Goal: Information Seeking & Learning: Compare options

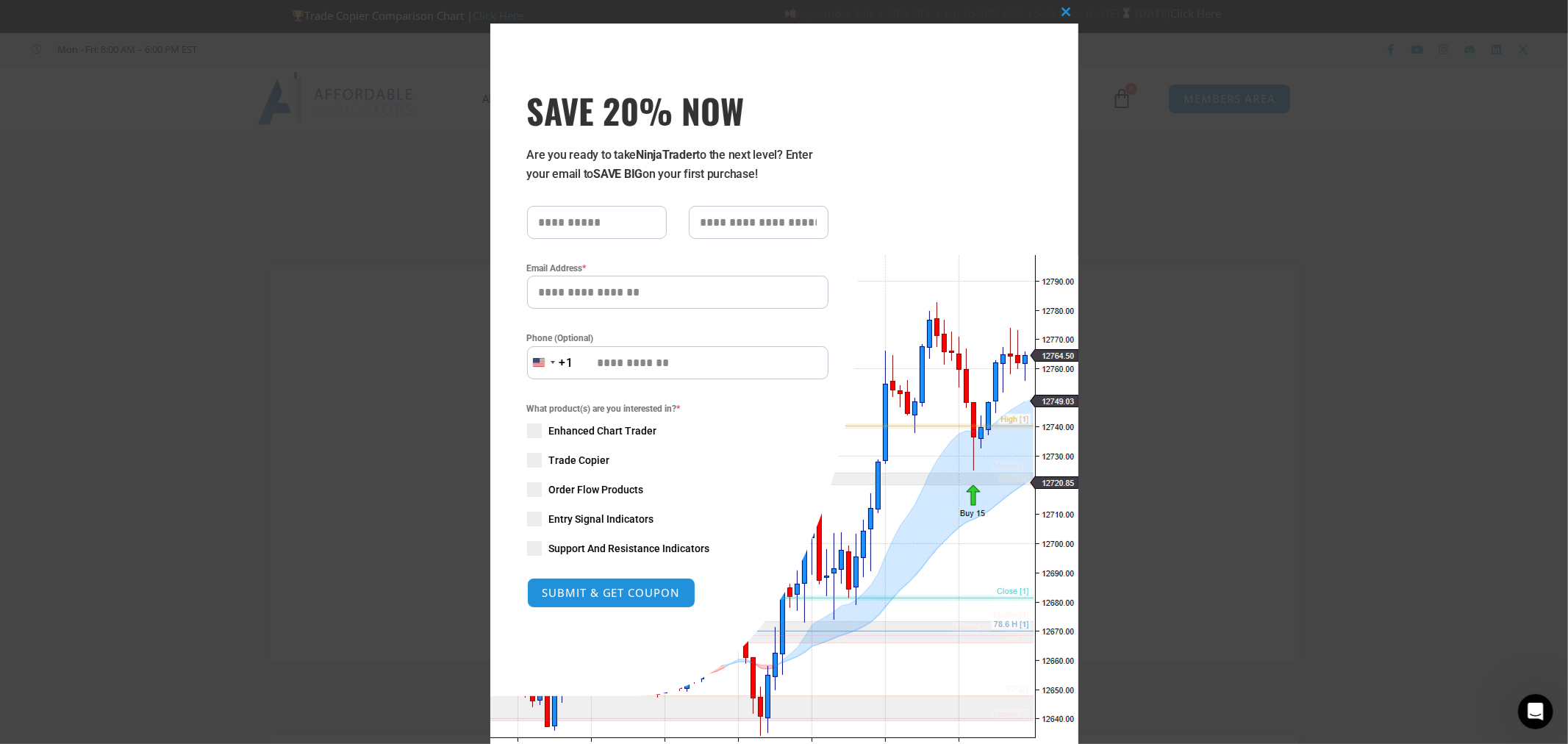
click at [1098, 328] on div "Close this module SAVE 20% NOW Are you ready to take NinjaTrader to the next le…" at bounding box center [784, 372] width 1568 height 744
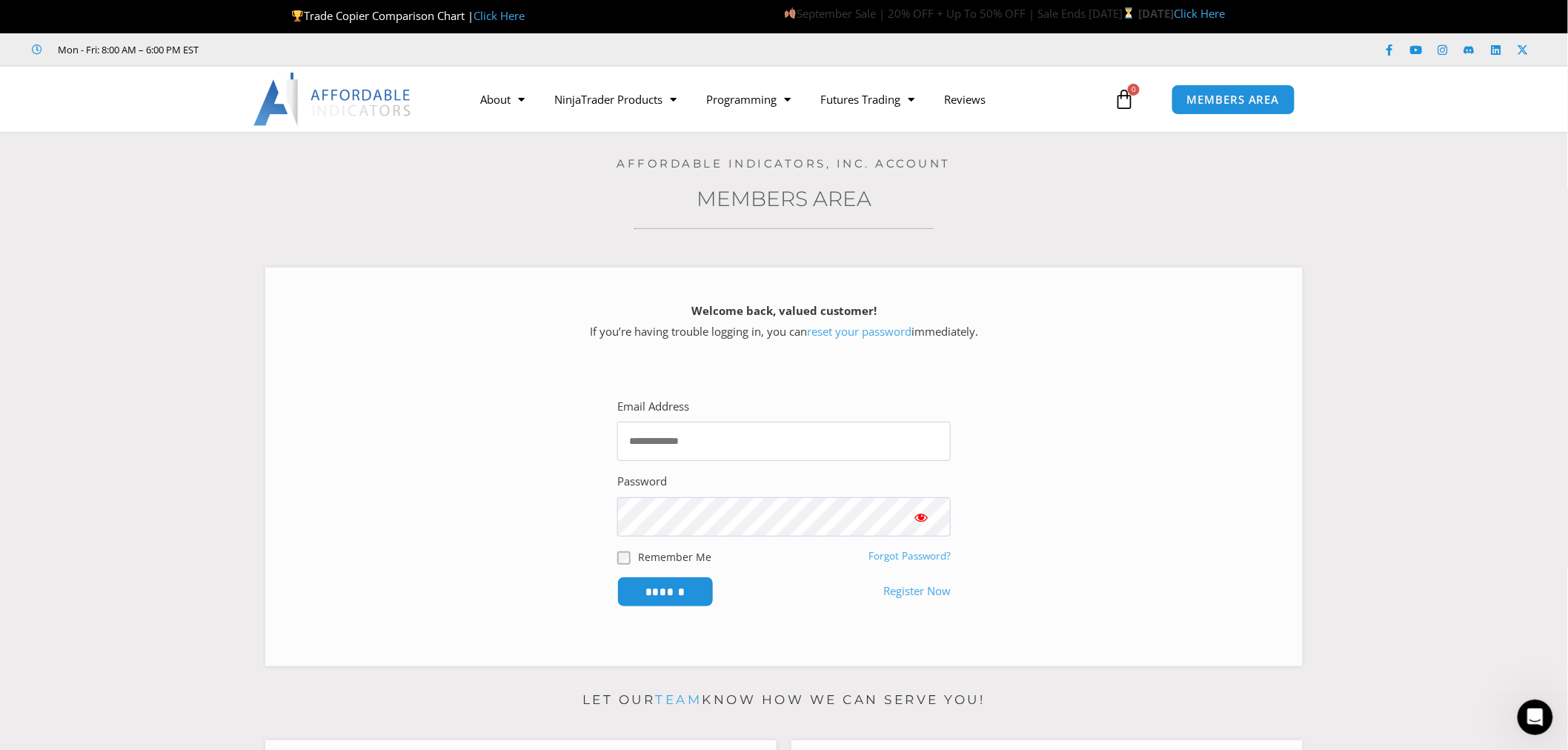
click at [473, 12] on link "Click Here" at bounding box center [499, 16] width 51 height 15
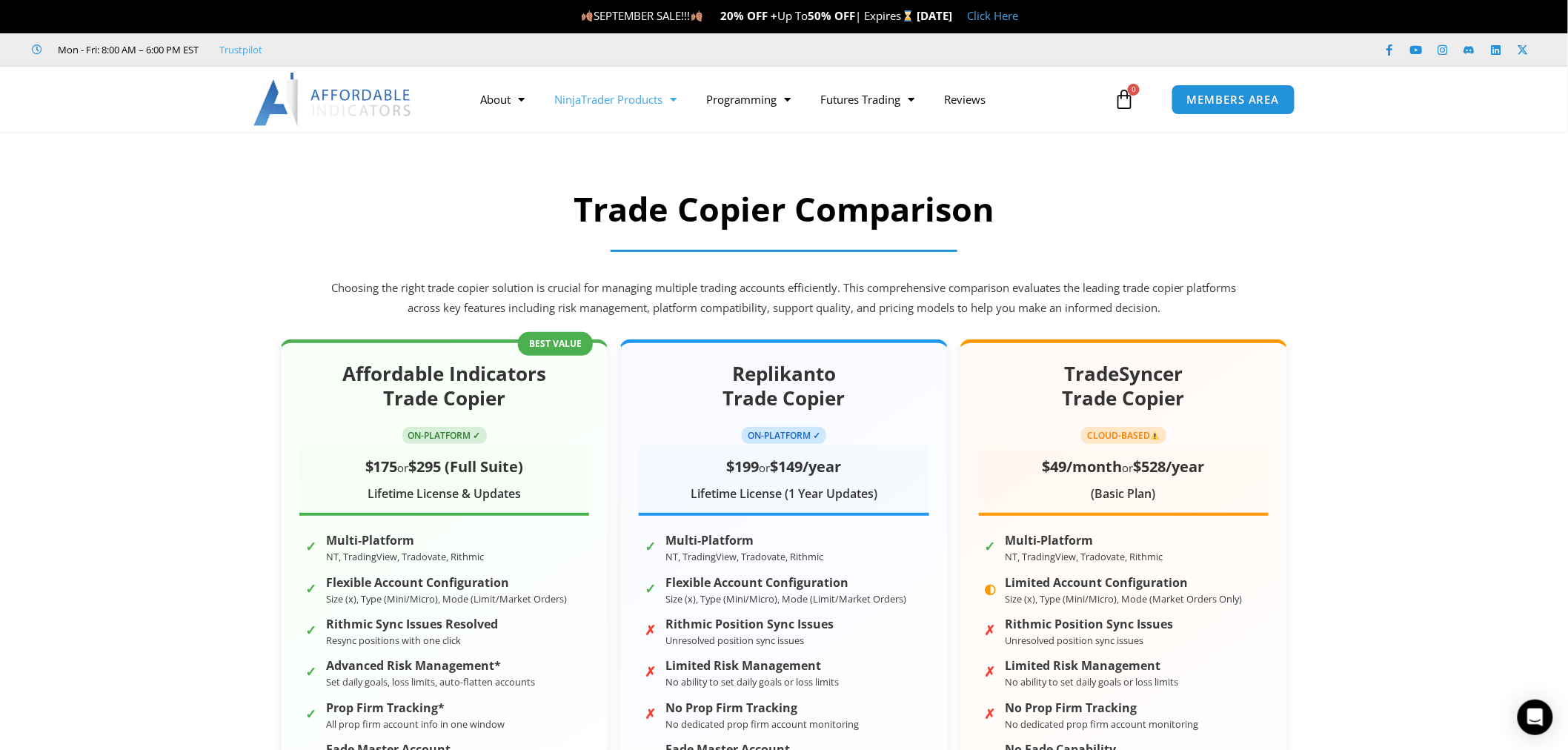
click at [646, 90] on link "NinjaTrader Products" at bounding box center [615, 99] width 152 height 34
click at [639, 145] on link "See All Products" at bounding box center [615, 156] width 152 height 27
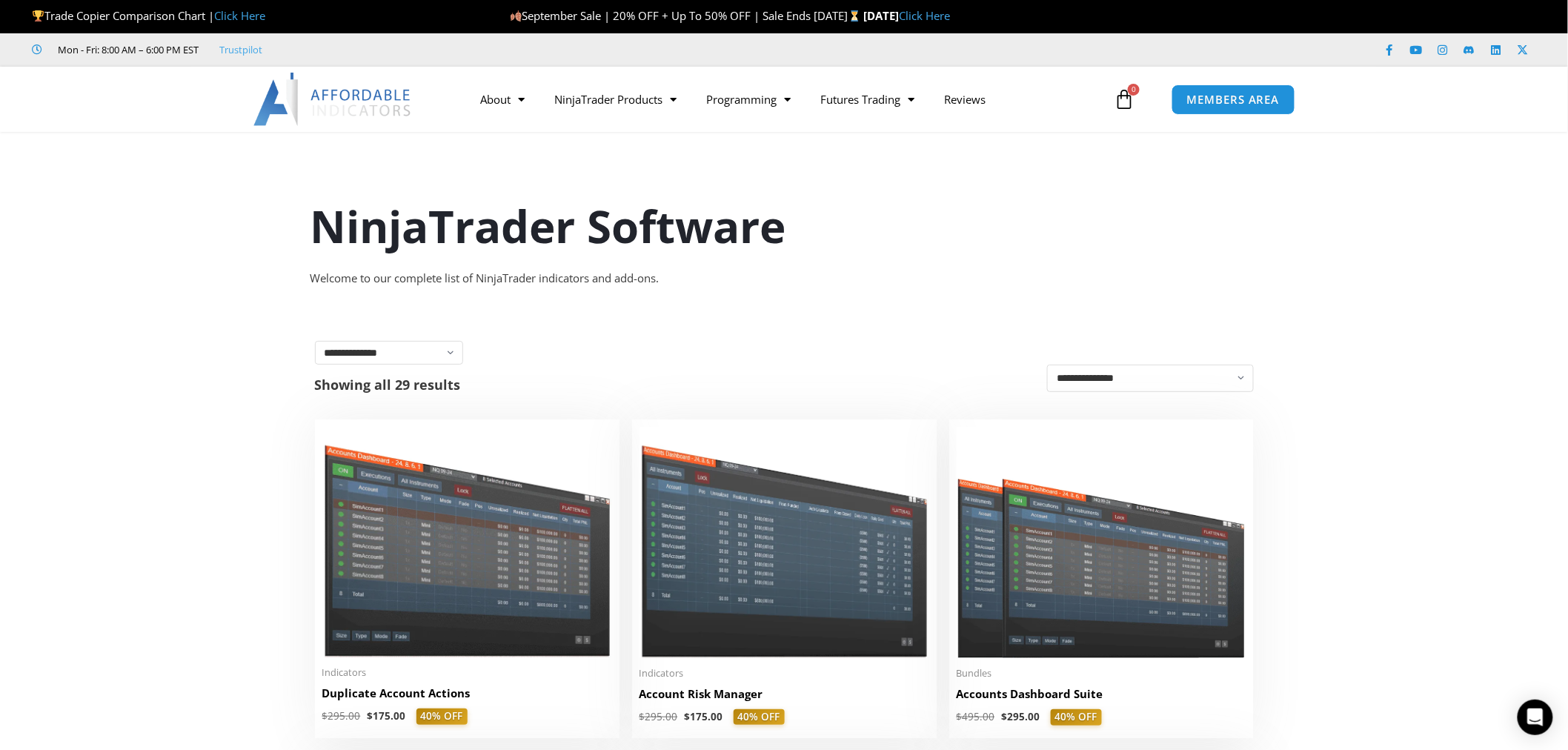
click at [265, 18] on link "Click Here" at bounding box center [240, 16] width 51 height 15
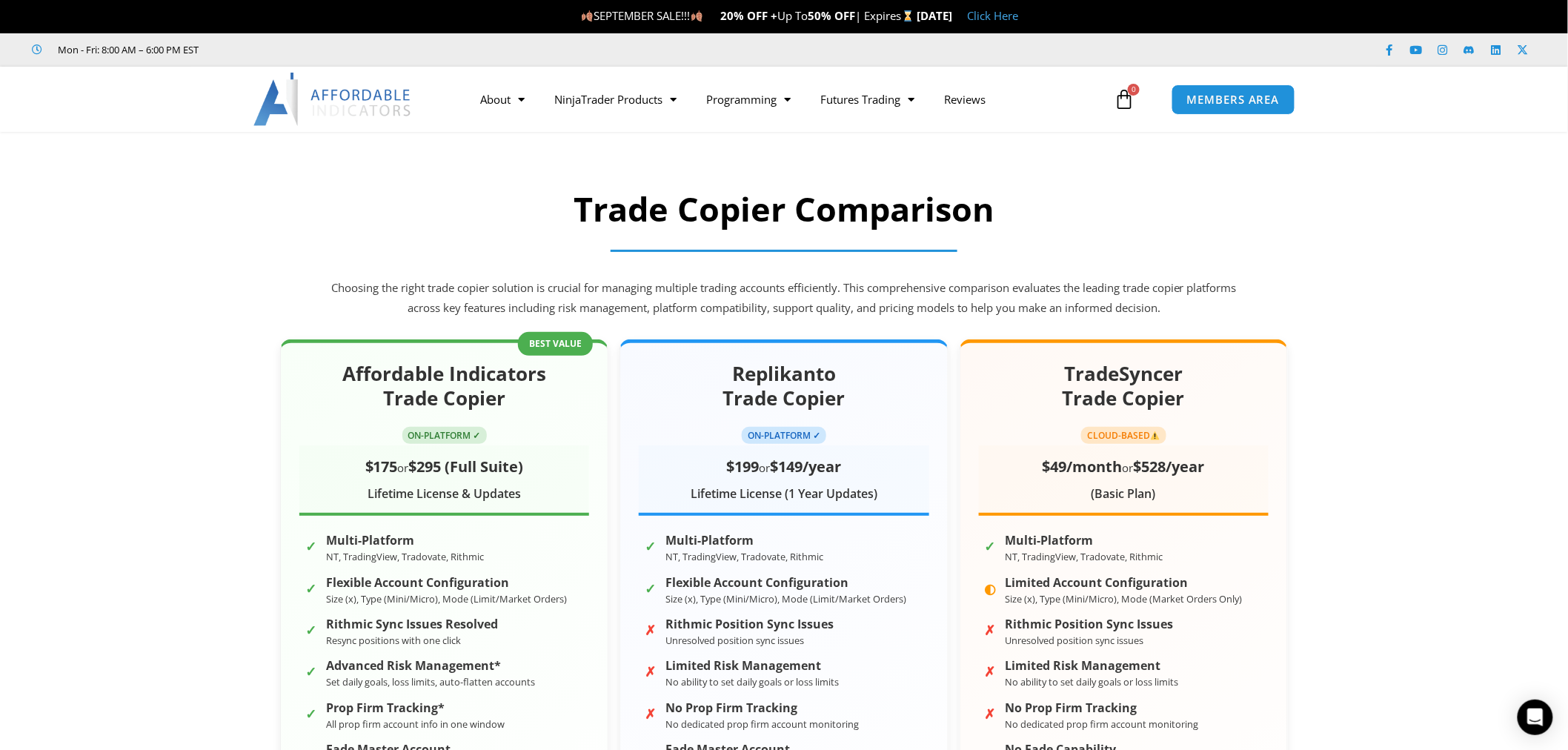
click at [382, 101] on img at bounding box center [332, 98] width 159 height 53
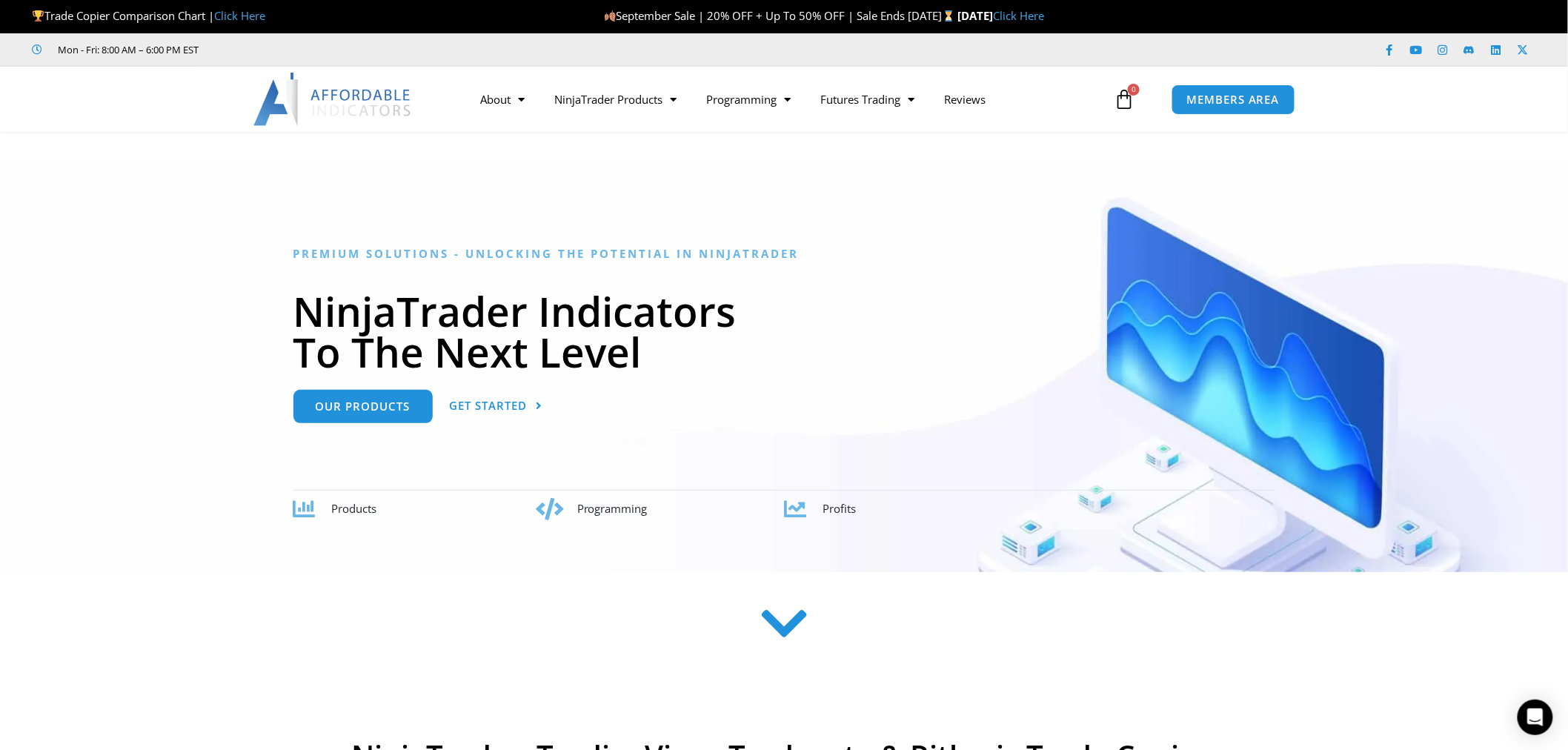
click at [263, 15] on link "Click Here" at bounding box center [240, 16] width 51 height 15
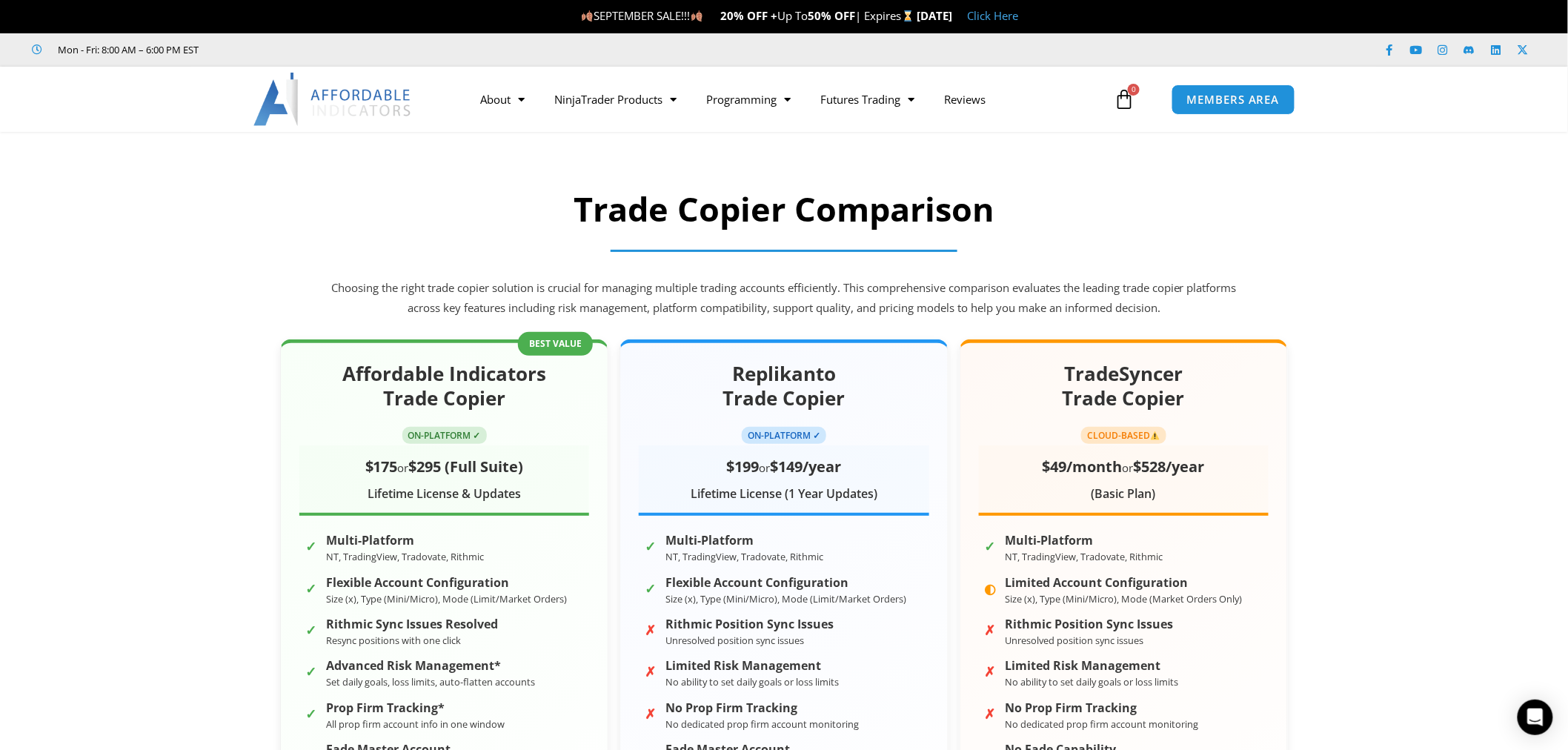
click at [301, 105] on img at bounding box center [332, 98] width 159 height 53
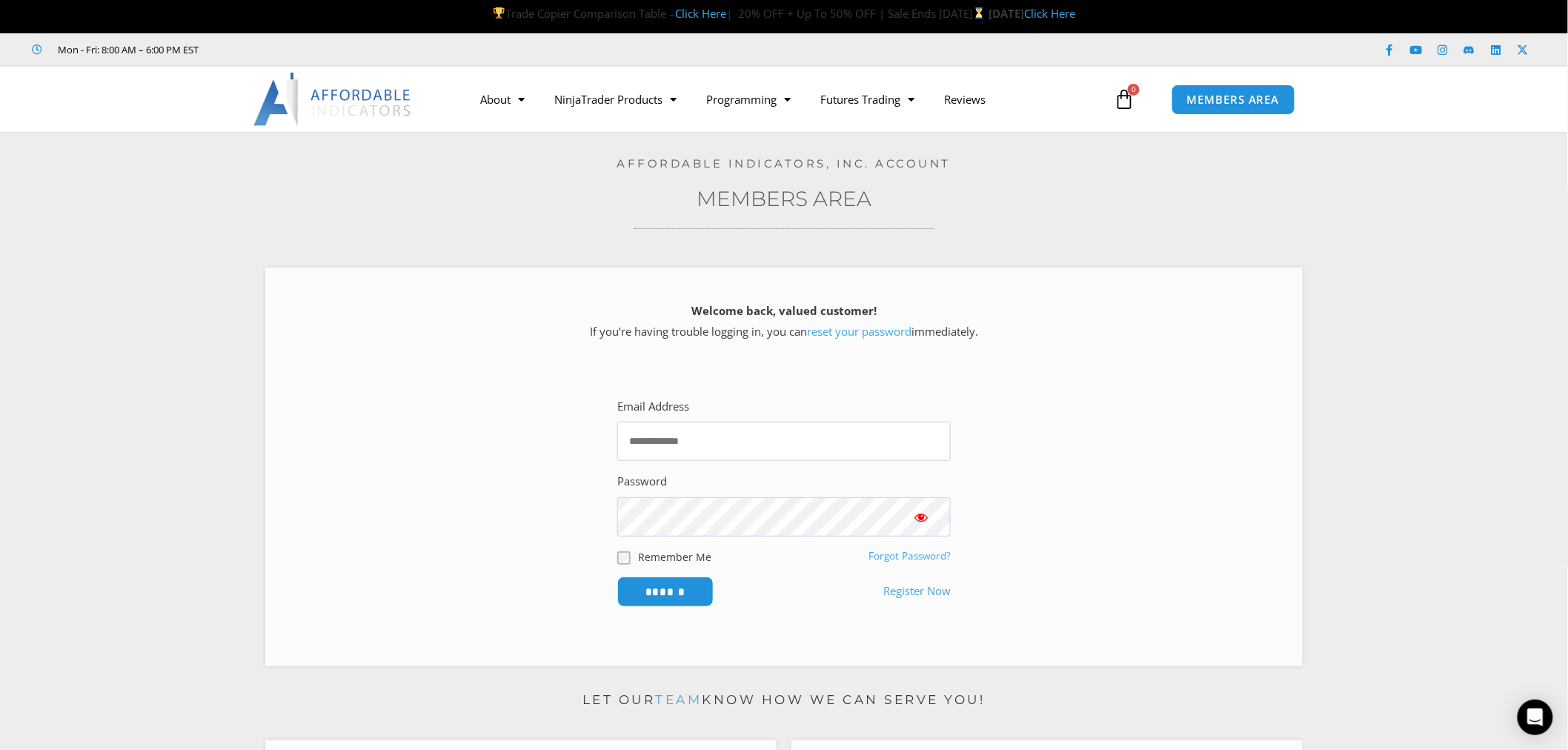
click at [256, 92] on img at bounding box center [332, 98] width 159 height 53
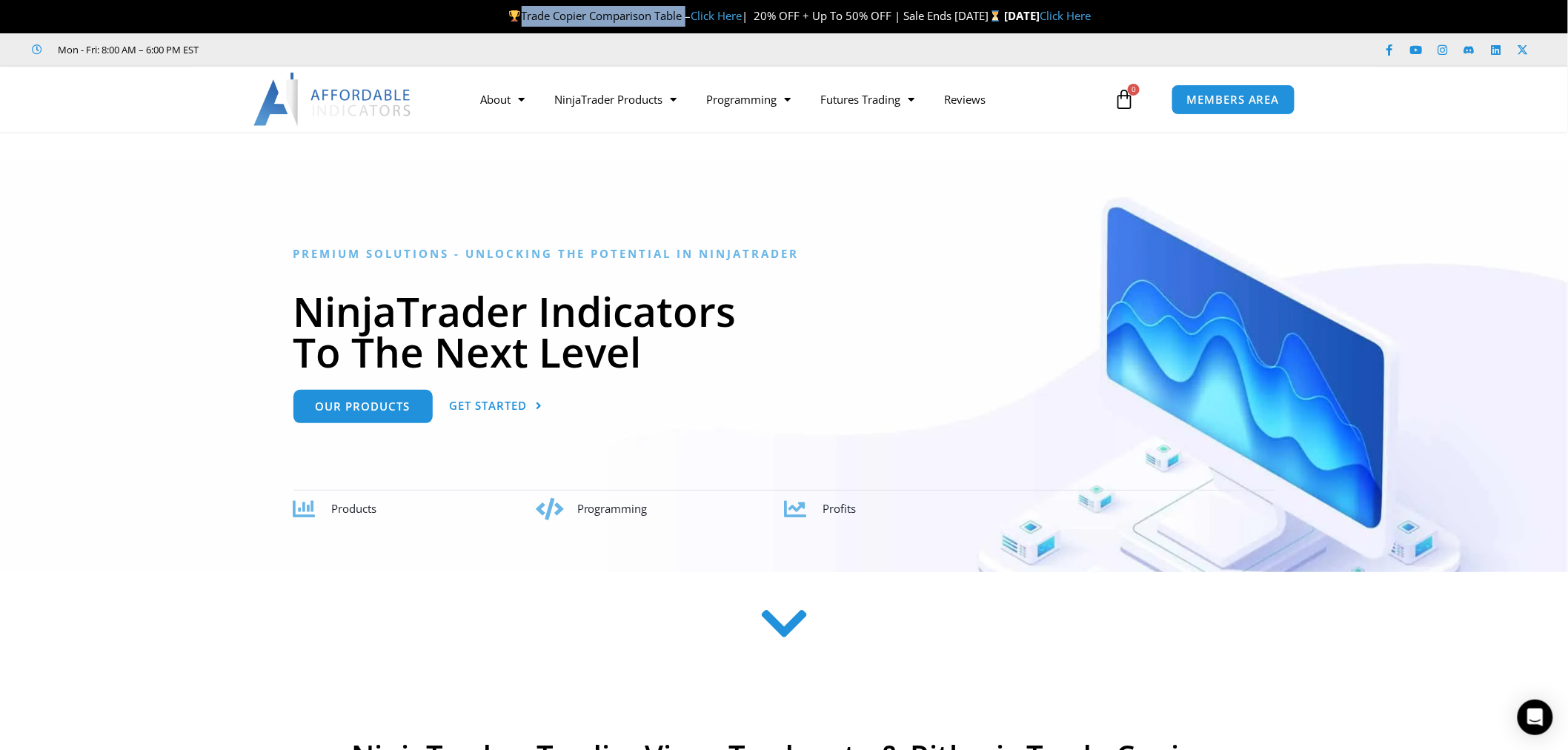
drag, startPoint x: 465, startPoint y: 13, endPoint x: 632, endPoint y: 19, distance: 167.1
click at [632, 19] on span "Trade Copier Comparison Table – Click Here | 20% OFF + Up To 50% OFF | Sale End…" at bounding box center [757, 16] width 496 height 15
copy span "Trade Copier Comparison Table"
click at [1212, 13] on p "Trade Copier Comparison Table – Click Here | 20% OFF + Up To 50% OFF | Sale End…" at bounding box center [800, 16] width 1536 height 21
click at [691, 13] on link "Click Here" at bounding box center [716, 16] width 51 height 15
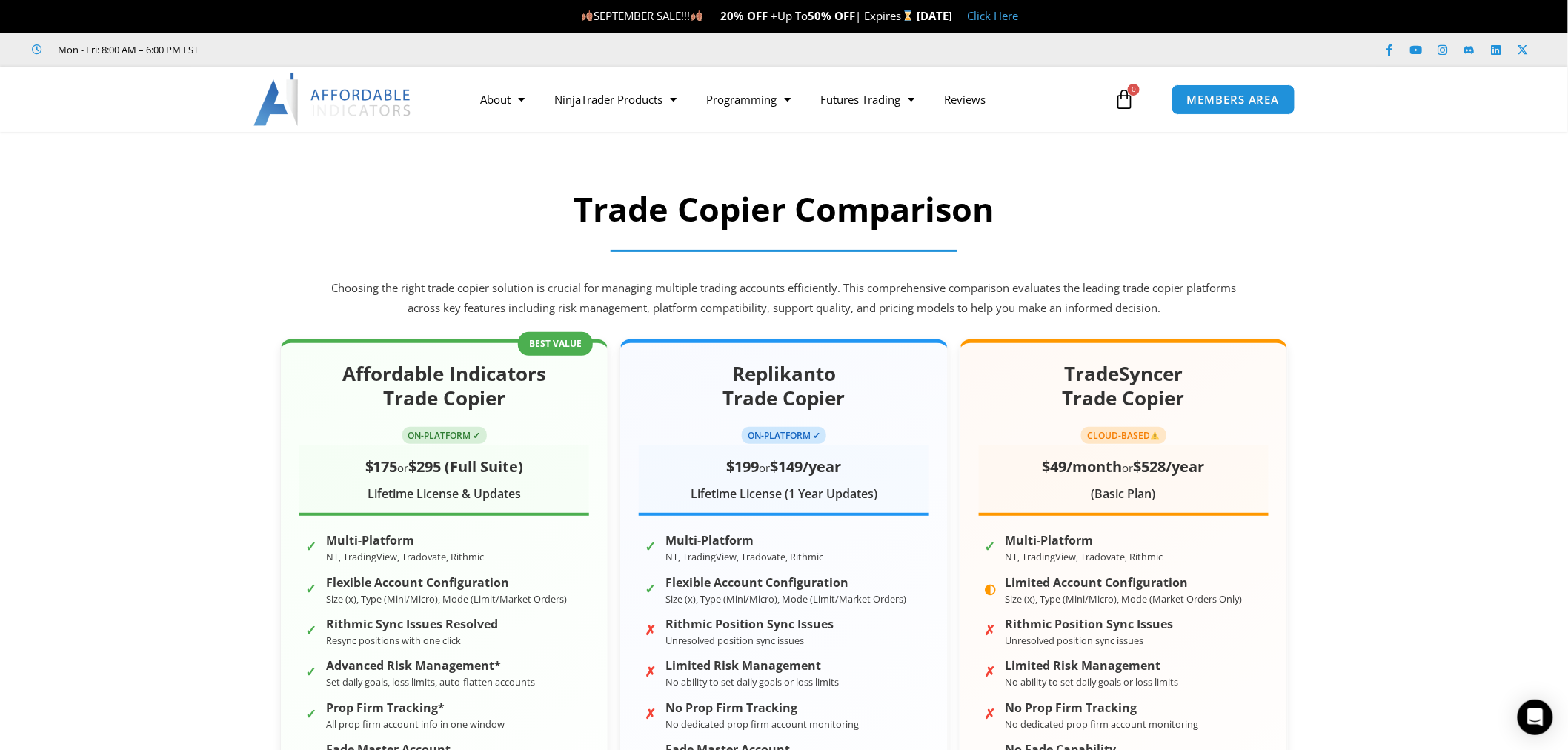
click at [1019, 15] on link "Click Here" at bounding box center [993, 16] width 51 height 15
click at [346, 91] on img at bounding box center [332, 98] width 159 height 53
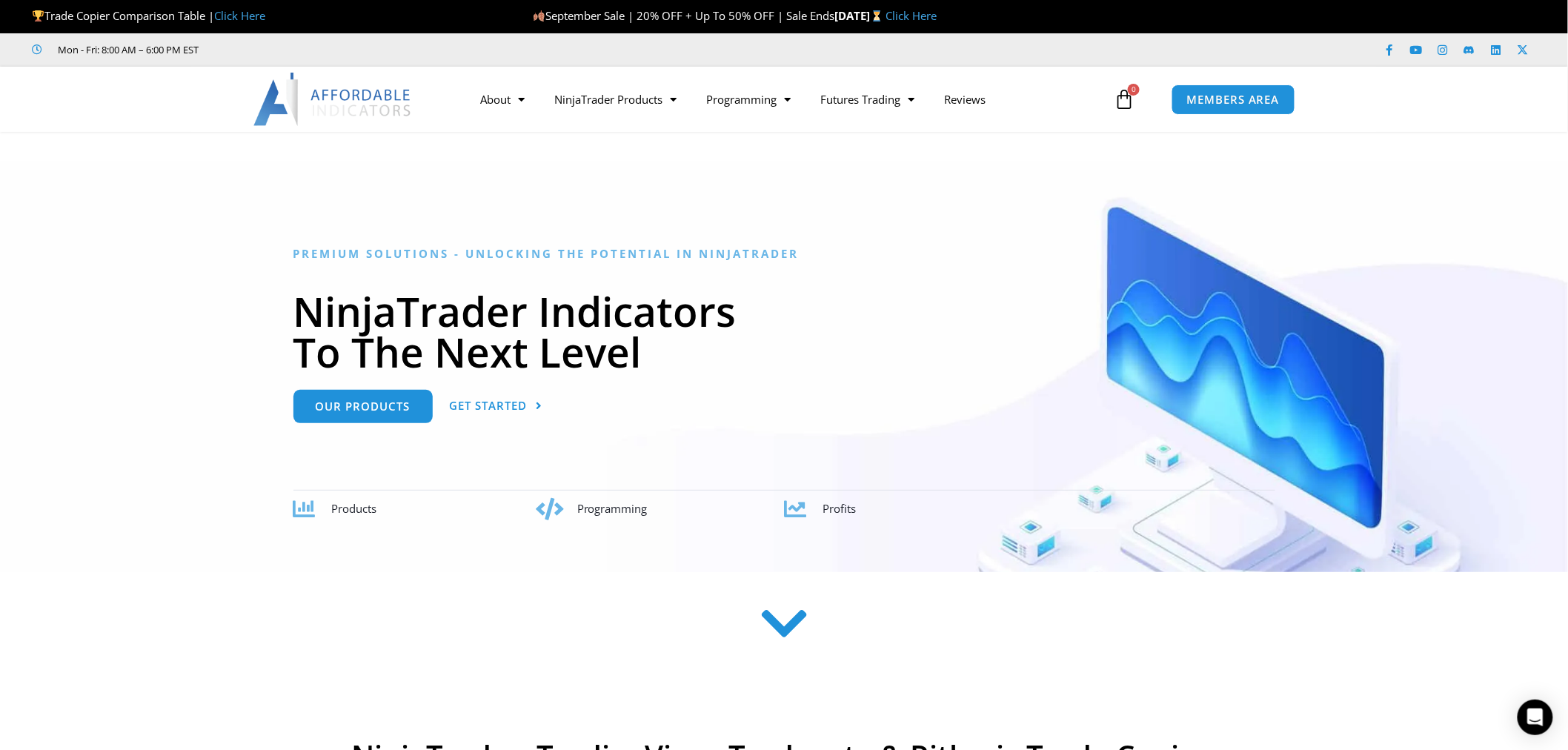
click at [256, 12] on link "Click Here" at bounding box center [240, 16] width 51 height 15
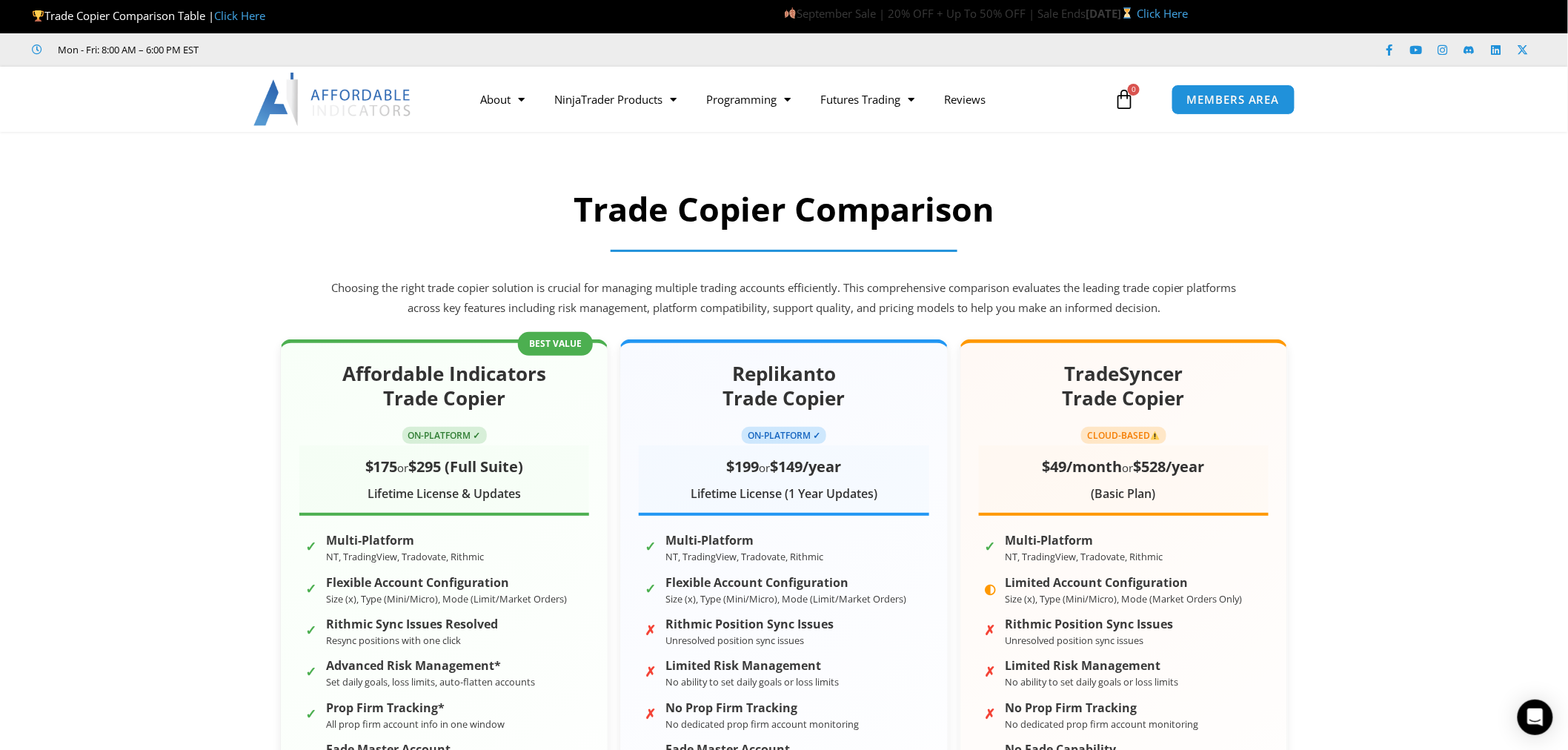
click at [1420, 264] on section "Trade Copier Comparison Choosing the right trade copier solution is crucial for…" at bounding box center [784, 254] width 1568 height 148
click at [380, 115] on img at bounding box center [332, 98] width 159 height 53
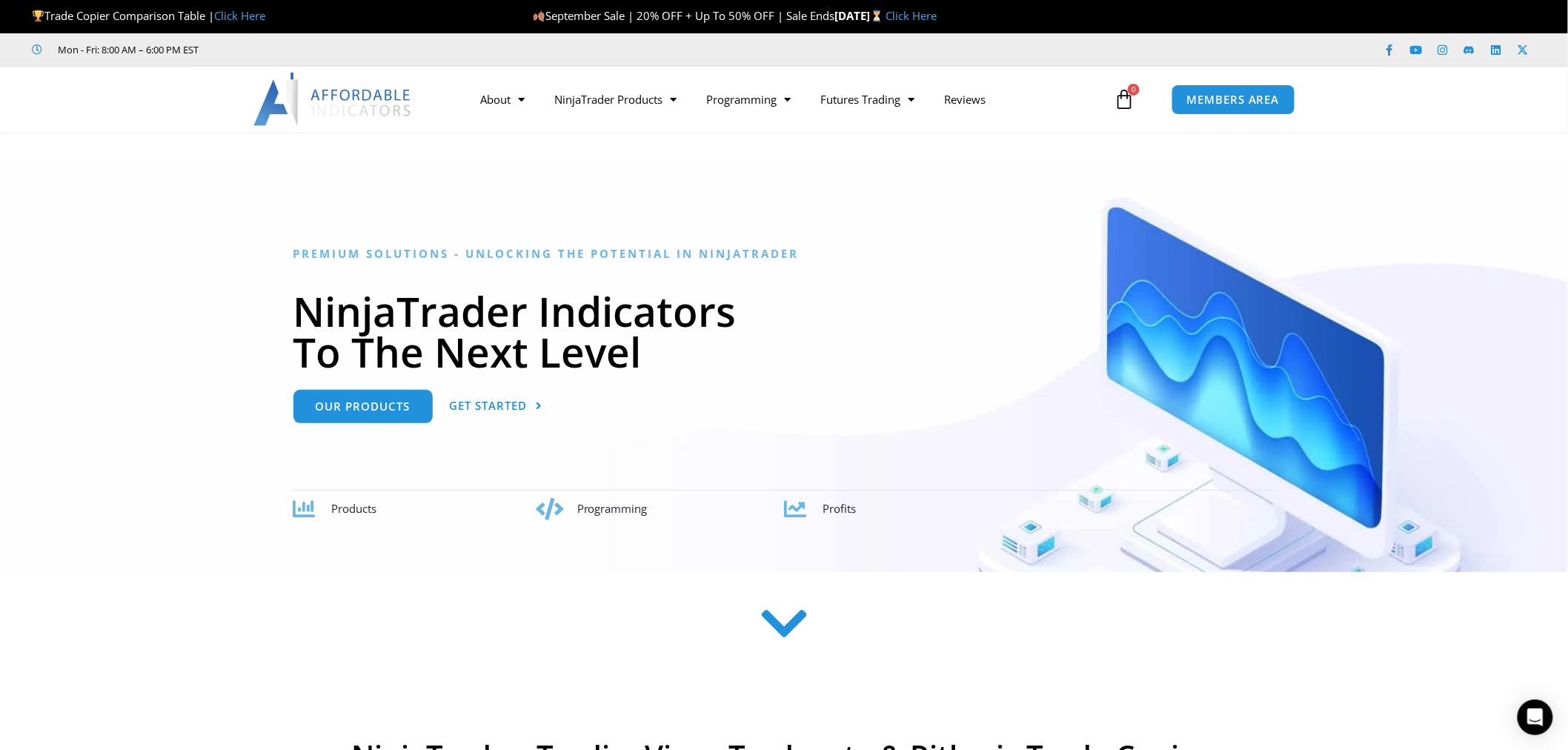
click at [253, 17] on link "Click Here" at bounding box center [240, 16] width 51 height 15
